Goal: Transaction & Acquisition: Subscribe to service/newsletter

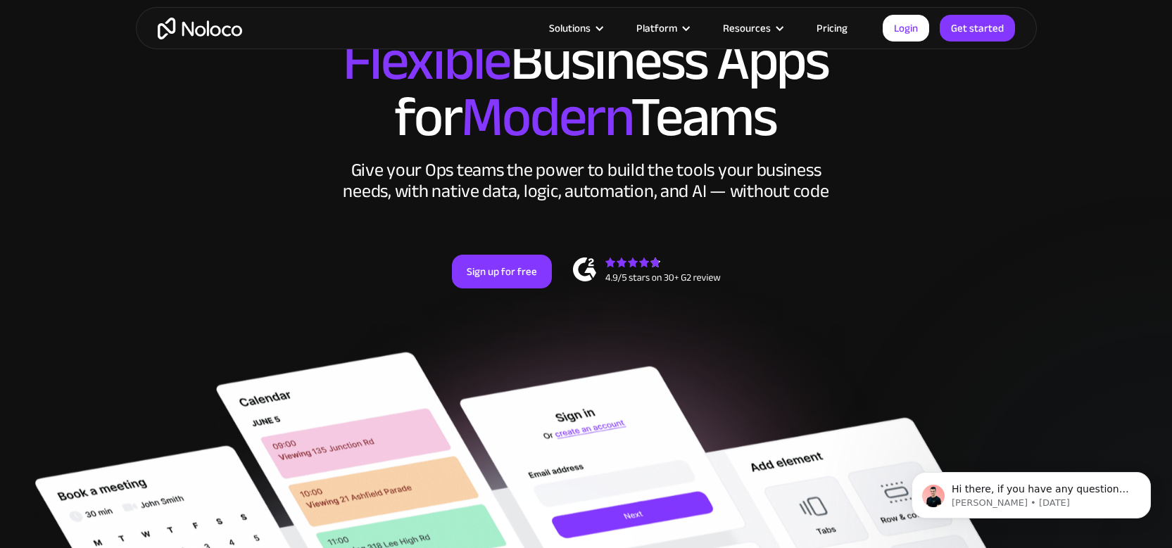
scroll to position [113, 0]
click at [816, 34] on link "Pricing" at bounding box center [832, 28] width 66 height 18
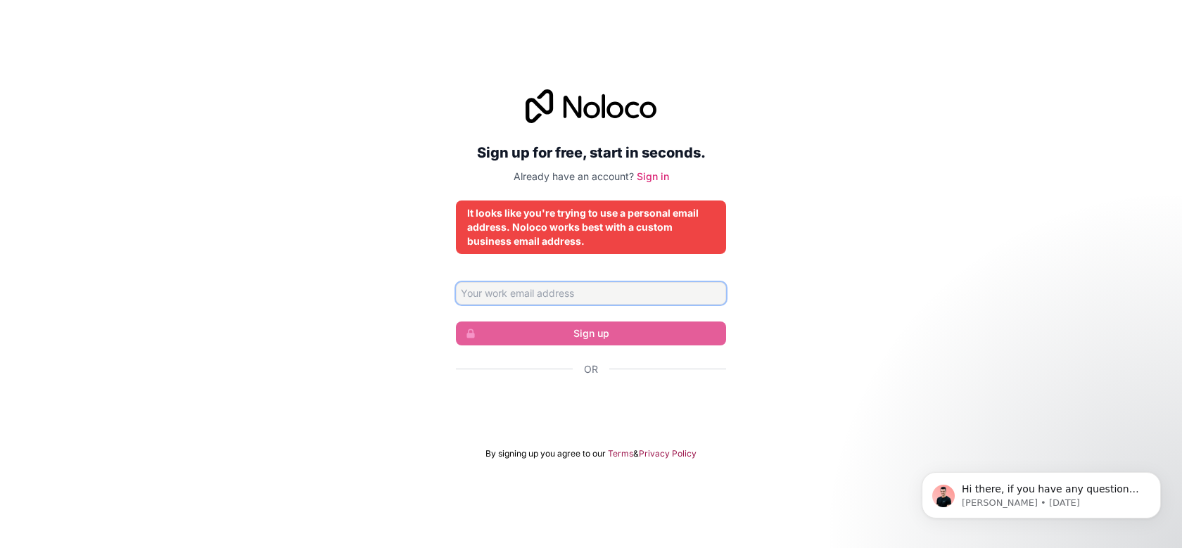
click at [610, 289] on input "Email address" at bounding box center [591, 293] width 270 height 23
click at [747, 308] on div "Sign up for free, start in seconds. Already have an account? Sign in It looks l…" at bounding box center [591, 275] width 1182 height 410
click at [617, 305] on form "Sign up Or By signing up you agree to our Terms & Privacy Policy" at bounding box center [591, 370] width 270 height 177
click at [617, 296] on input "Email address" at bounding box center [591, 293] width 270 height 23
type input "customer@weardenali.com"
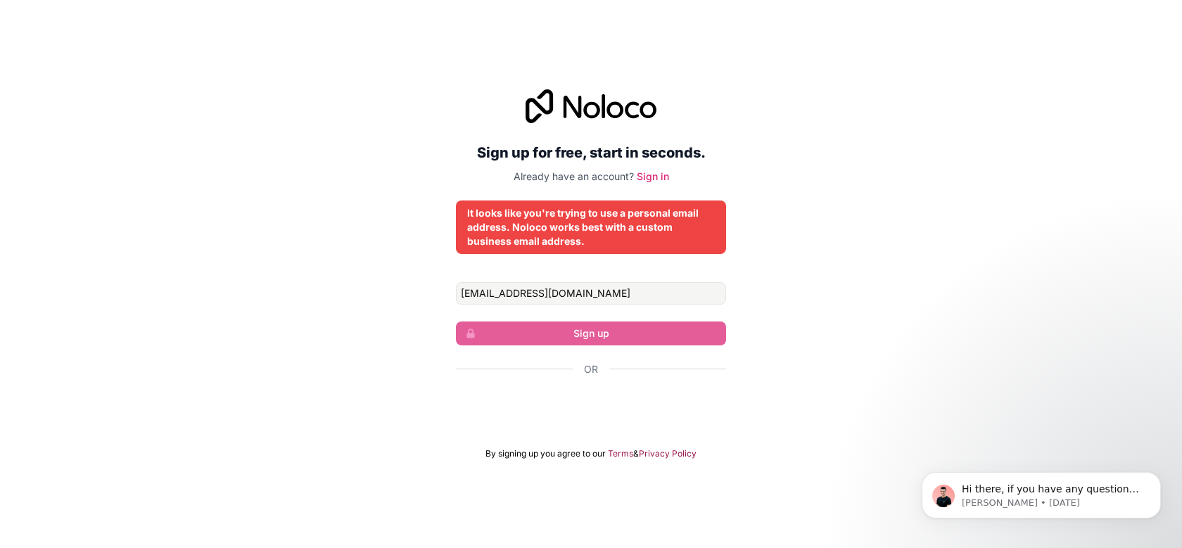
click at [605, 355] on form "customer@weardenali.com Sign up Or By signing up you agree to our Terms & Priva…" at bounding box center [591, 370] width 270 height 177
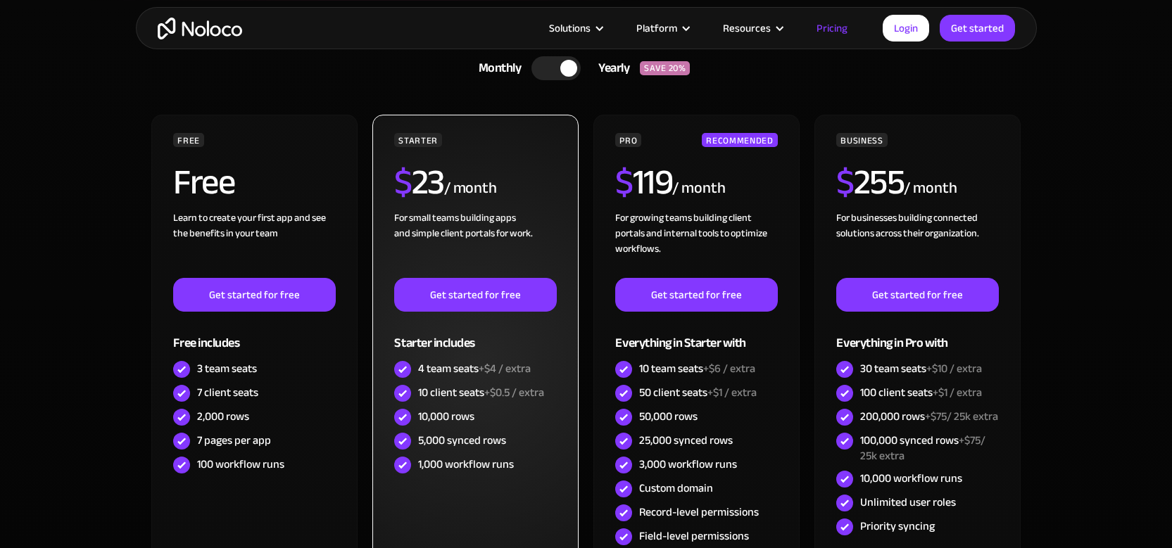
scroll to position [352, 0]
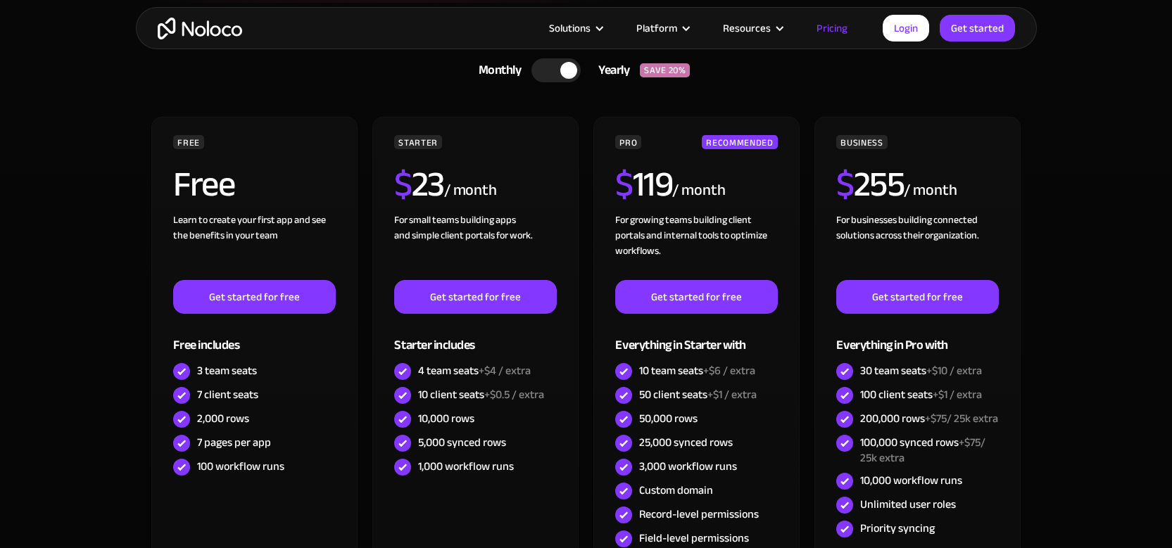
click at [545, 72] on div at bounding box center [555, 70] width 49 height 24
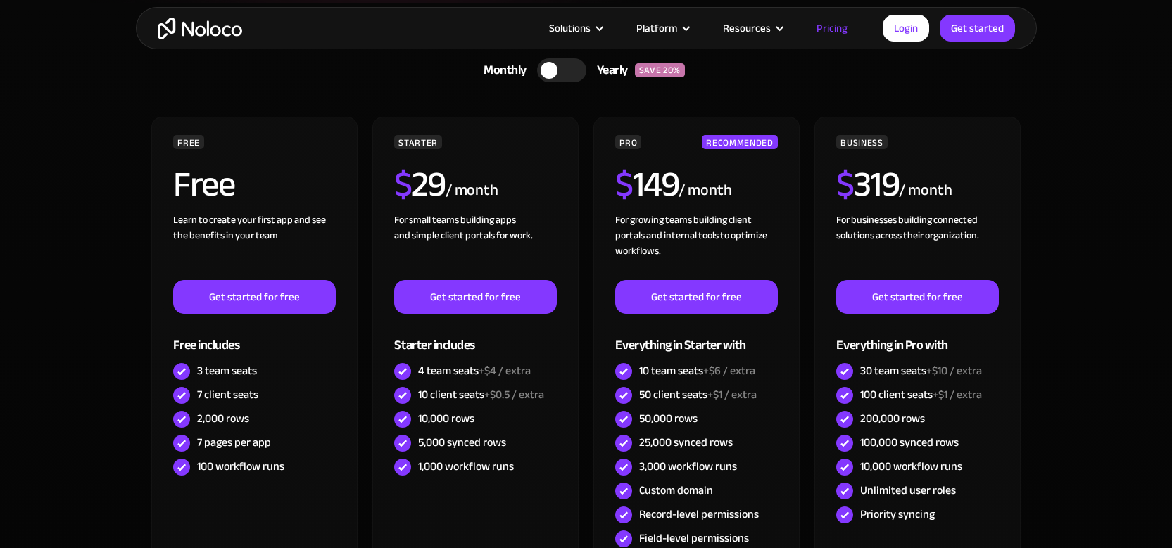
click at [545, 72] on div at bounding box center [549, 70] width 17 height 17
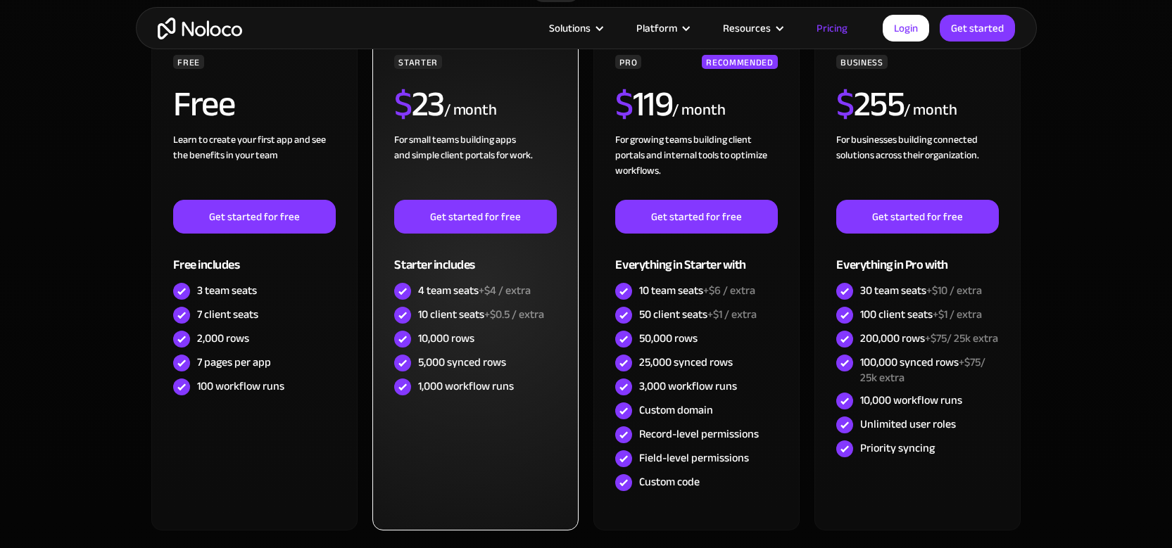
scroll to position [169, 0]
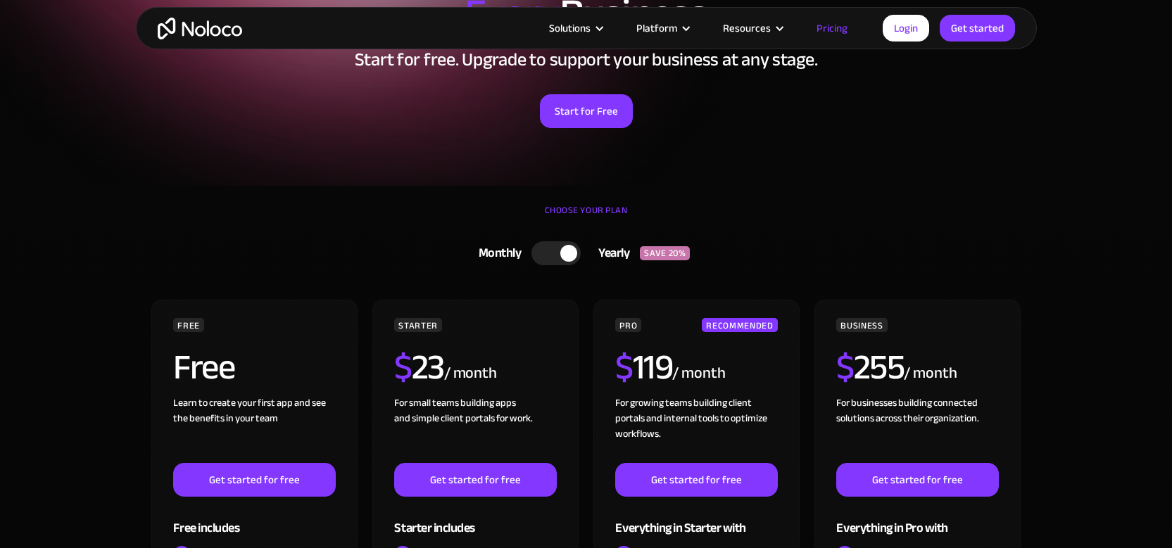
click at [547, 260] on div at bounding box center [555, 253] width 49 height 24
click at [547, 260] on div at bounding box center [549, 253] width 17 height 17
click at [547, 260] on div at bounding box center [555, 253] width 49 height 24
click at [547, 260] on div at bounding box center [549, 253] width 17 height 17
click at [547, 260] on div at bounding box center [555, 253] width 49 height 24
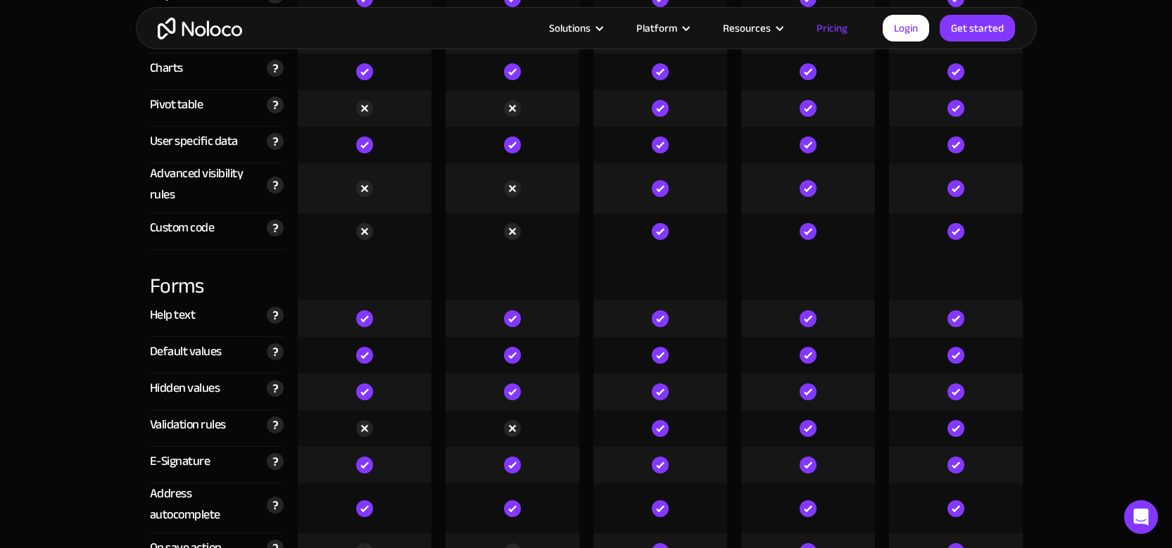
scroll to position [4391, 0]
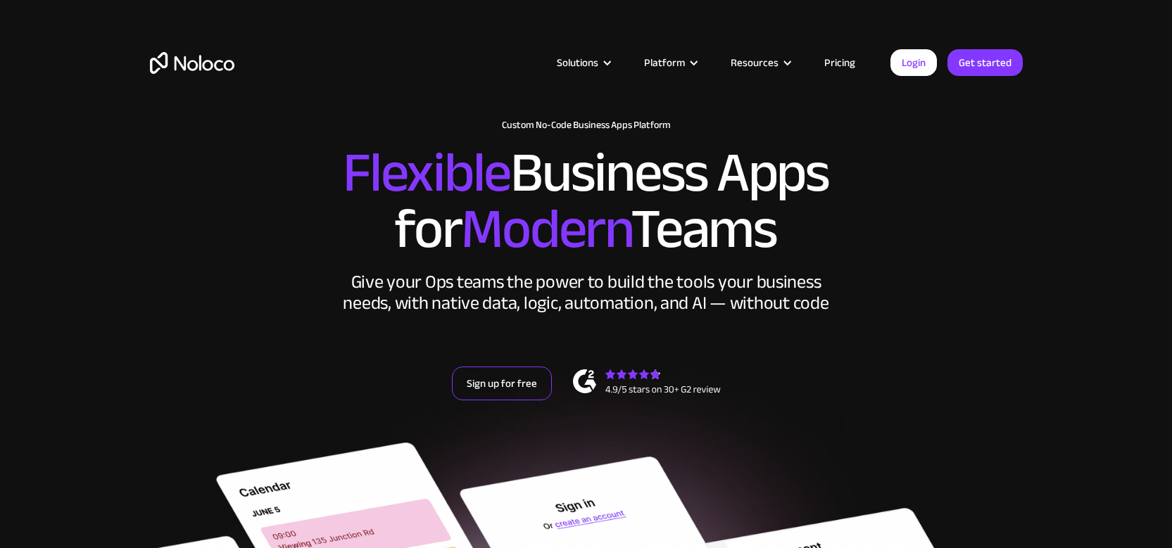
click at [524, 384] on link "Sign up for free" at bounding box center [502, 384] width 100 height 34
